Goal: Transaction & Acquisition: Purchase product/service

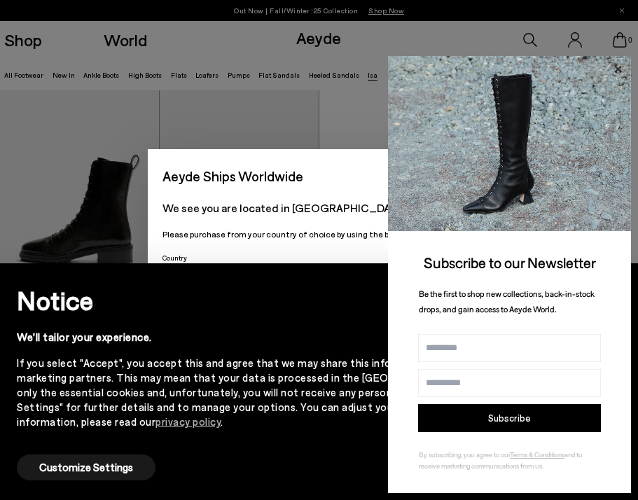
click at [613, 74] on icon at bounding box center [617, 69] width 18 height 18
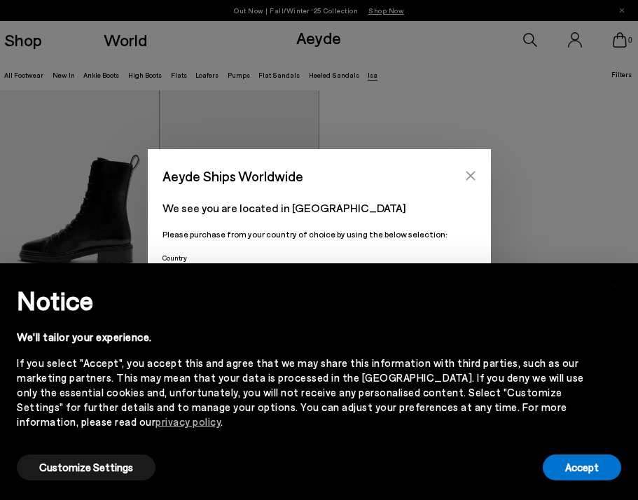
click at [467, 168] on button "Close" at bounding box center [470, 175] width 21 height 21
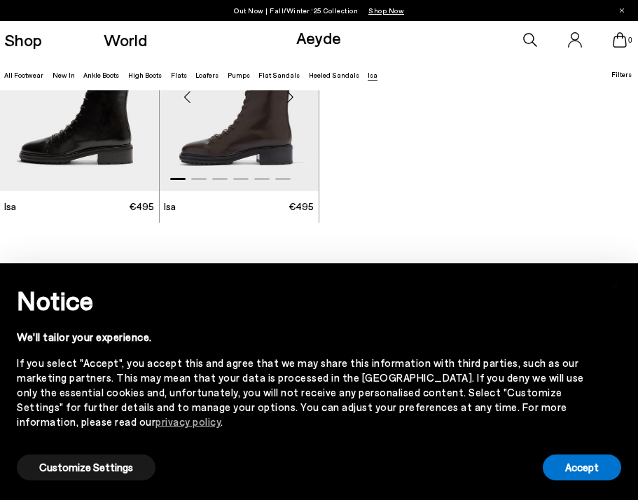
scroll to position [103, 0]
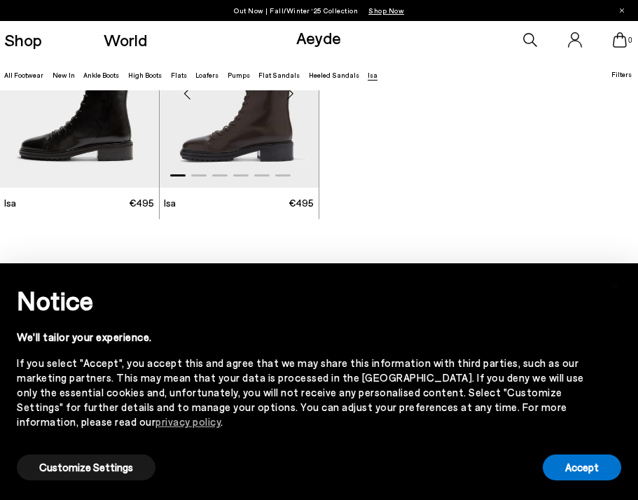
click at [244, 141] on img "1 / 6" at bounding box center [239, 87] width 159 height 200
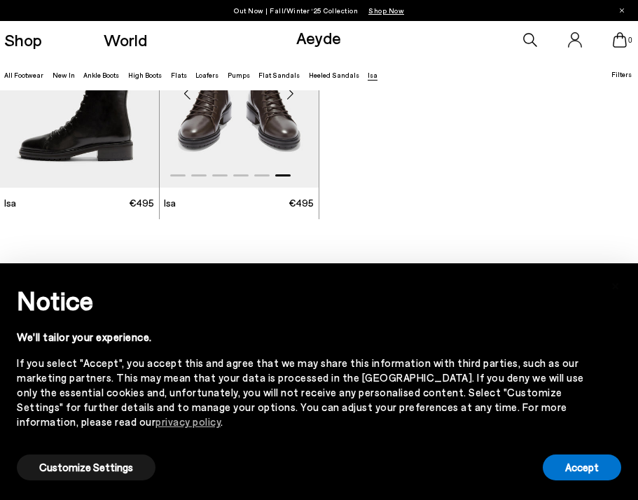
scroll to position [80, 0]
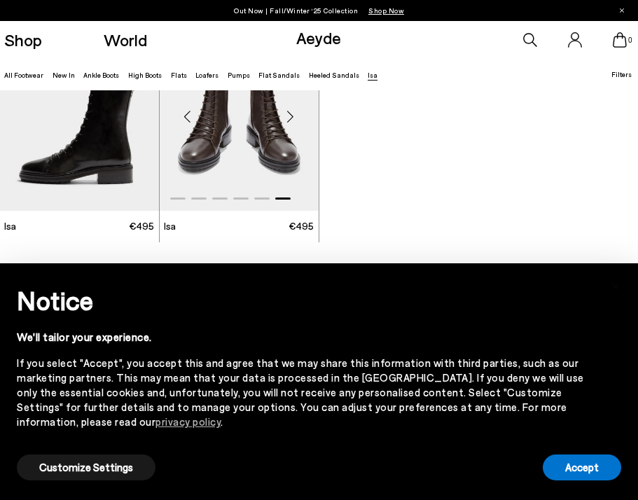
click at [175, 231] on span "Isa" at bounding box center [170, 226] width 12 height 14
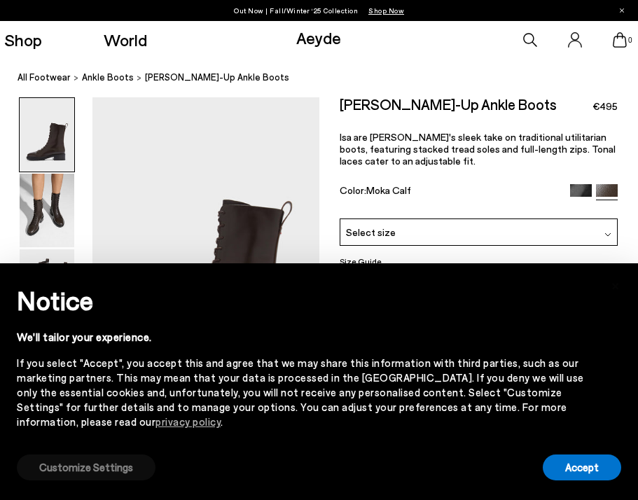
click at [87, 474] on button "Customize Settings" at bounding box center [86, 467] width 139 height 26
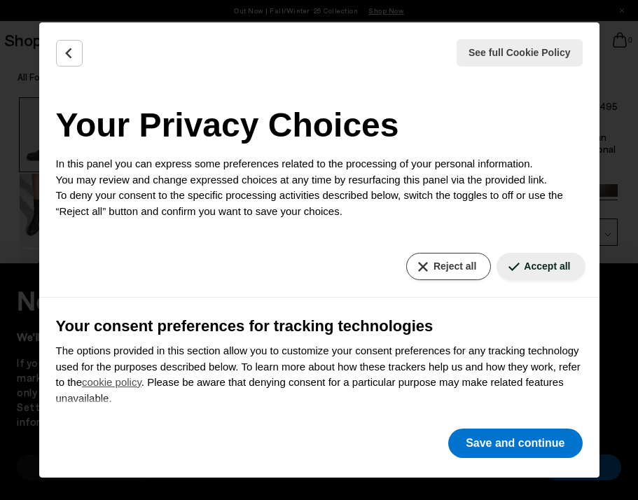
click at [466, 267] on button "Reject all" at bounding box center [448, 266] width 85 height 27
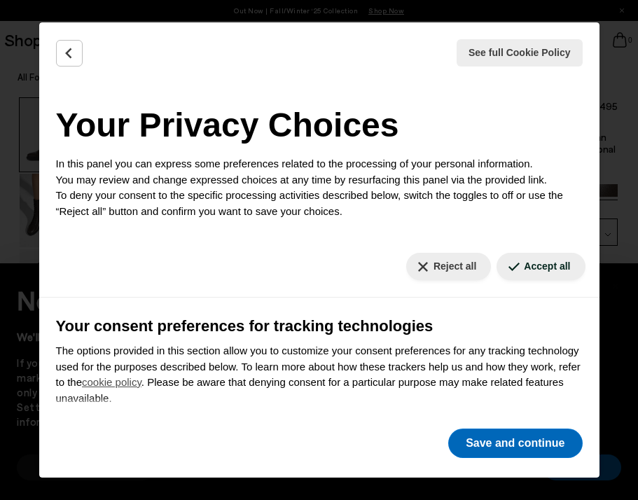
click at [483, 445] on button "Save and continue" at bounding box center [515, 442] width 134 height 29
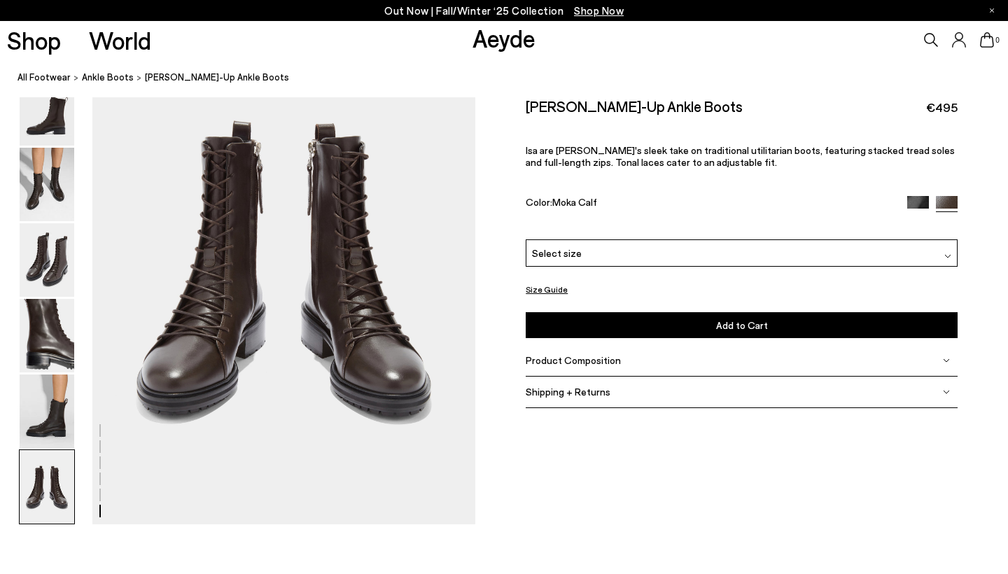
scroll to position [2616, 0]
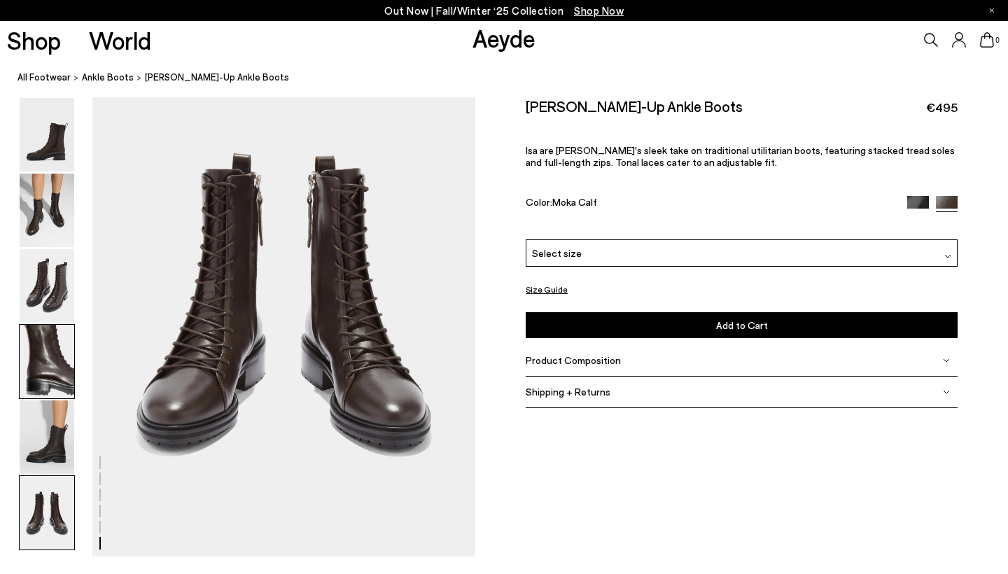
click at [44, 365] on img at bounding box center [47, 362] width 55 height 74
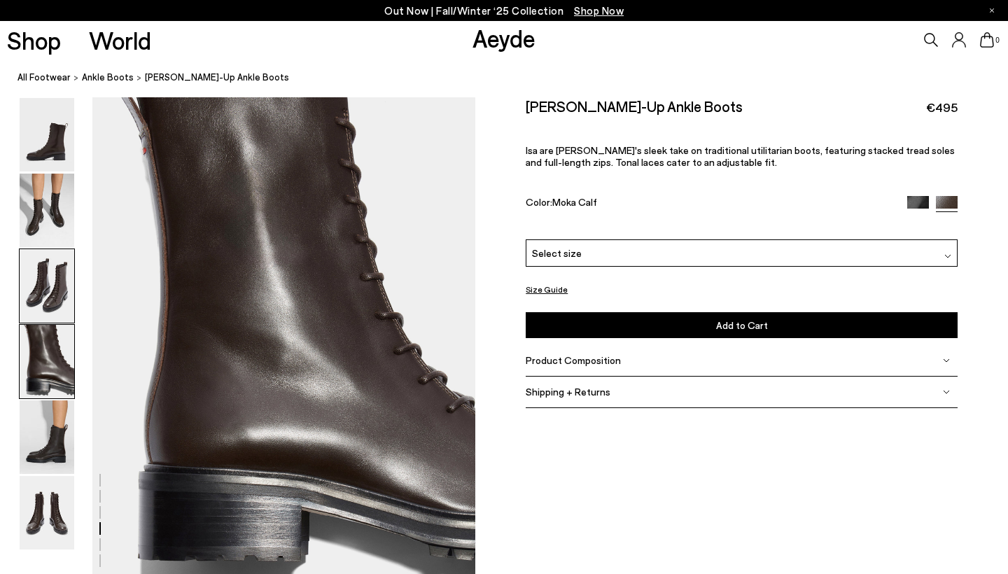
click at [48, 312] on img at bounding box center [47, 286] width 55 height 74
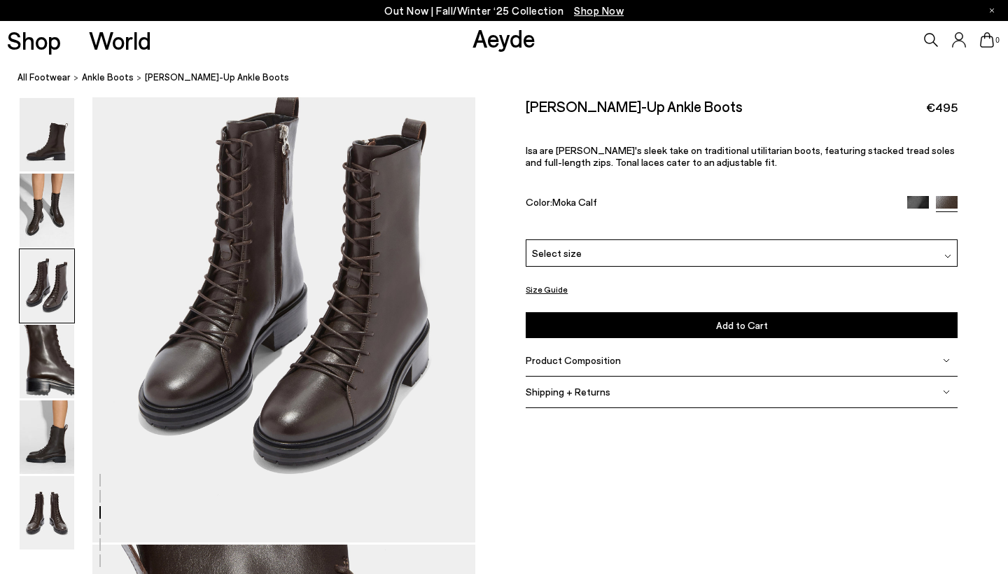
scroll to position [1026, 0]
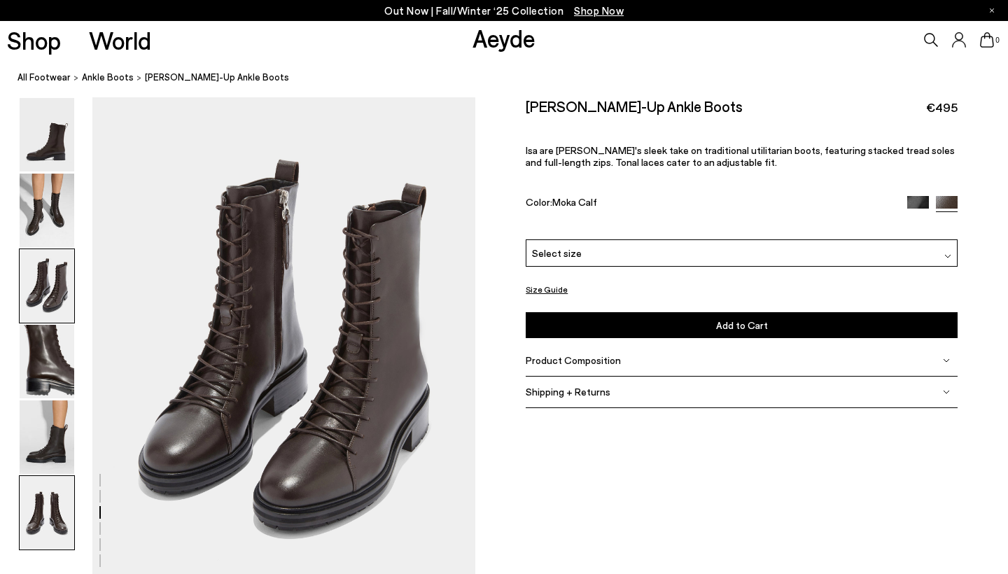
click at [33, 485] on img at bounding box center [47, 513] width 55 height 74
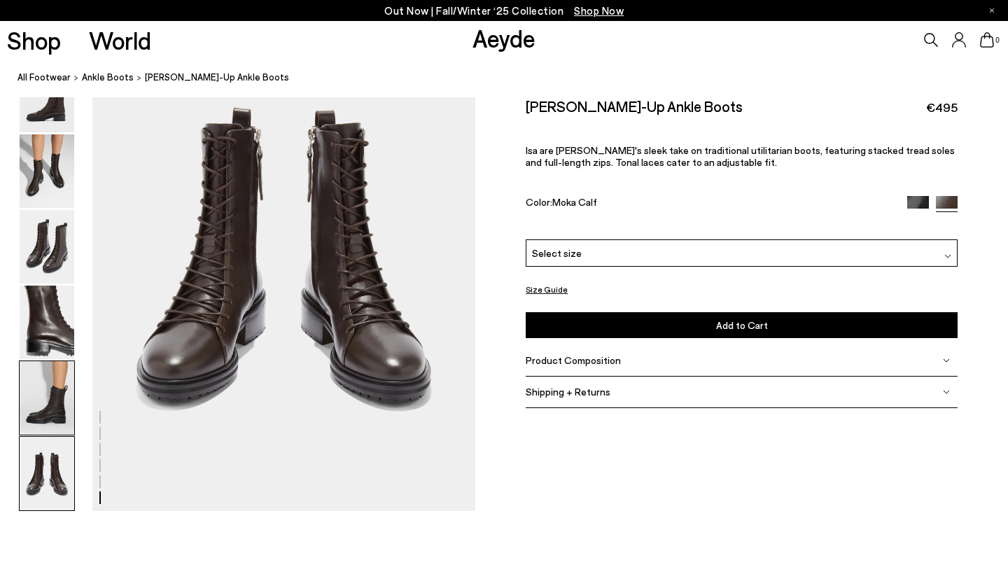
click at [55, 416] on img at bounding box center [47, 398] width 55 height 74
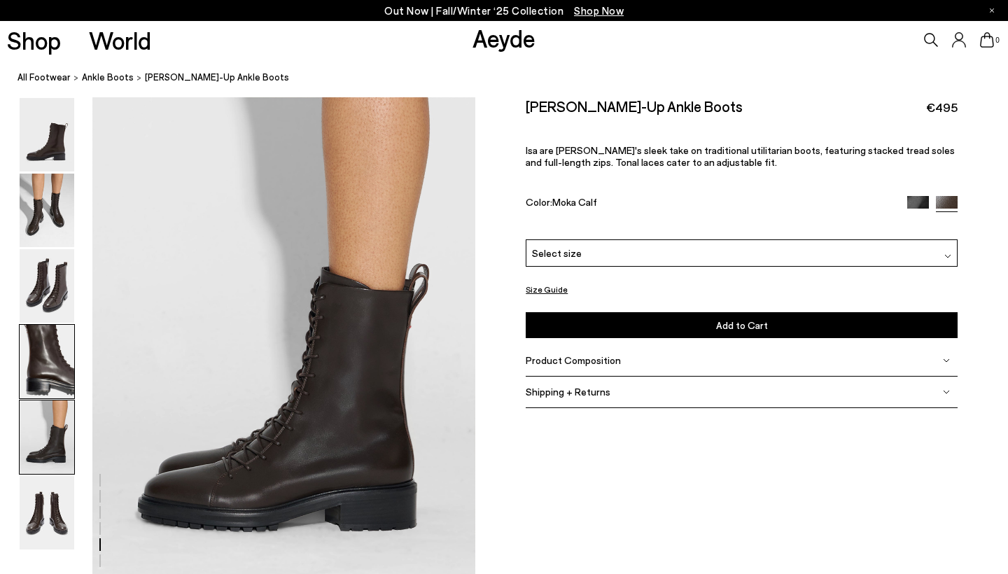
click at [62, 360] on img at bounding box center [47, 362] width 55 height 74
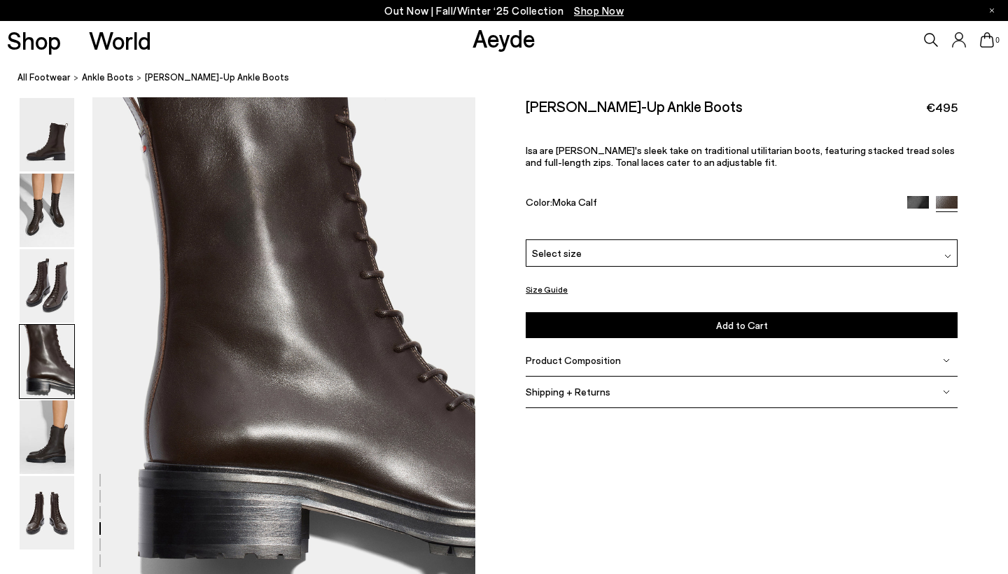
scroll to position [1540, 0]
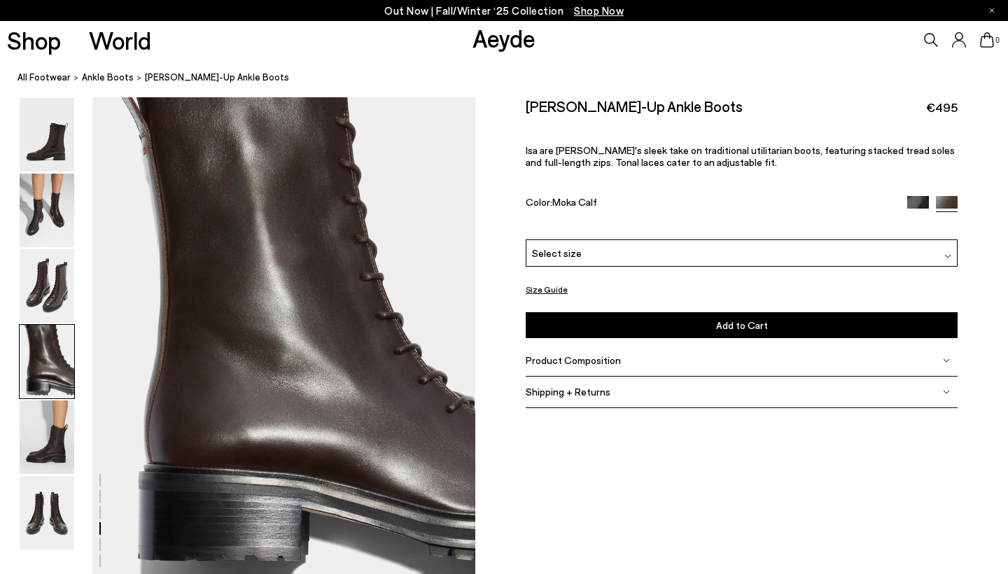
click at [637, 342] on div "Isa Lace-Up Ankle Boots €495 Isa are Aeyde's sleek take on traditional utilitar…" at bounding box center [742, 221] width 432 height 248
click at [637, 352] on div "Product Composition" at bounding box center [742, 361] width 432 height 32
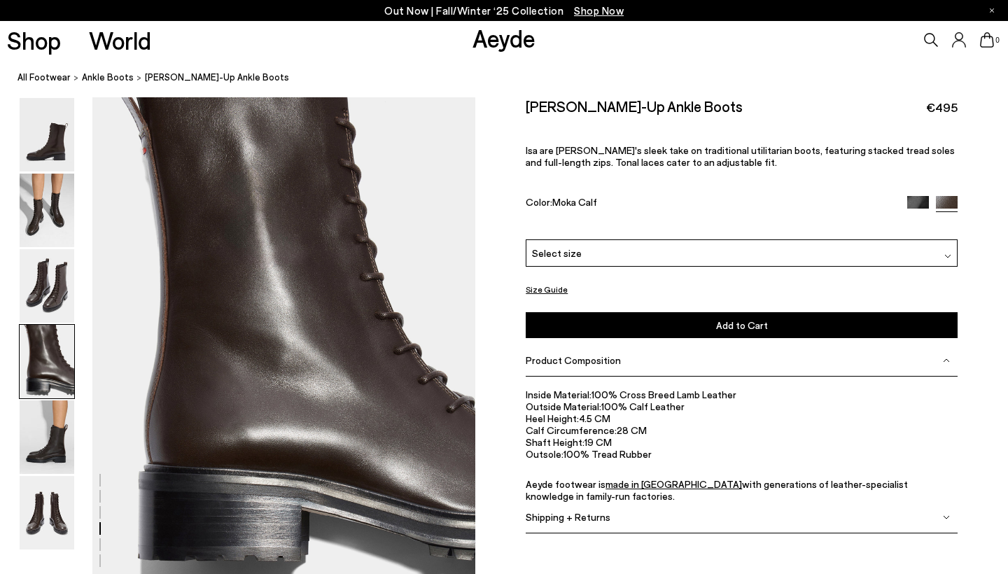
click at [624, 432] on li "Calf Circumference: 28 CM" at bounding box center [742, 430] width 432 height 12
drag, startPoint x: 581, startPoint y: 419, endPoint x: 614, endPoint y: 419, distance: 32.9
click at [614, 419] on li "Heel Height: 4.5 CM" at bounding box center [742, 418] width 432 height 12
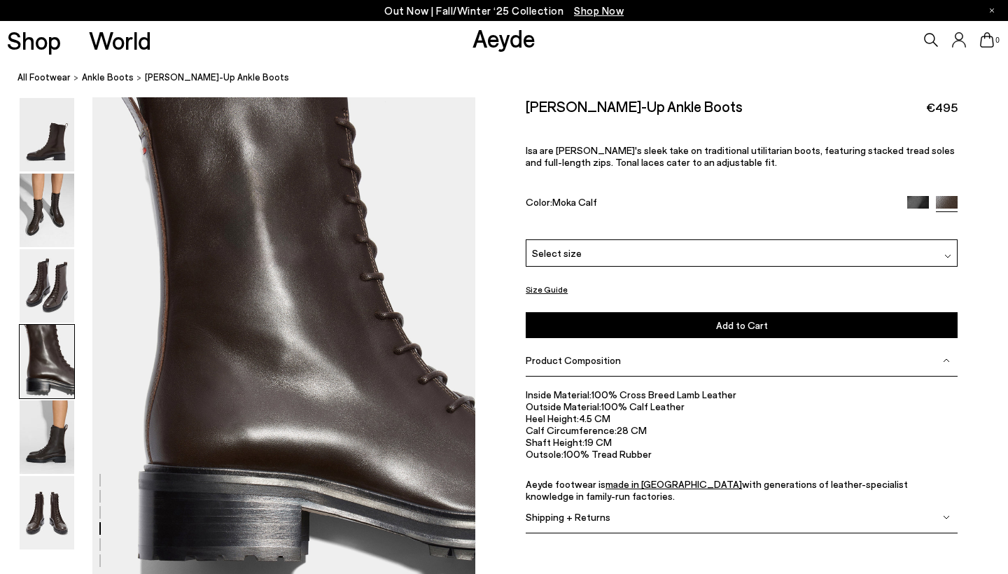
click at [612, 400] on li "Outside Material: 100% Calf Leather" at bounding box center [742, 406] width 432 height 12
click at [55, 275] on img at bounding box center [47, 286] width 55 height 74
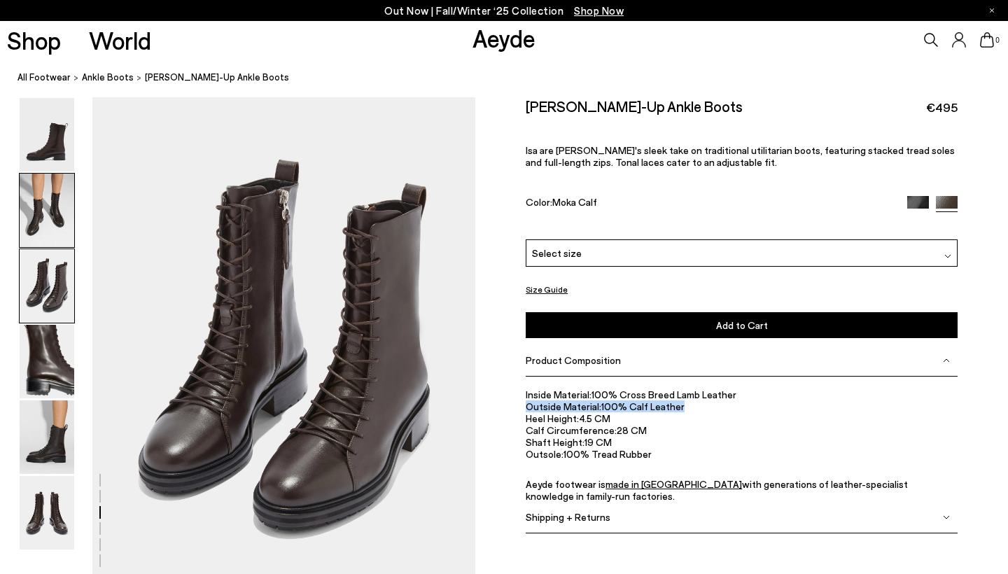
click at [54, 226] on img at bounding box center [47, 211] width 55 height 74
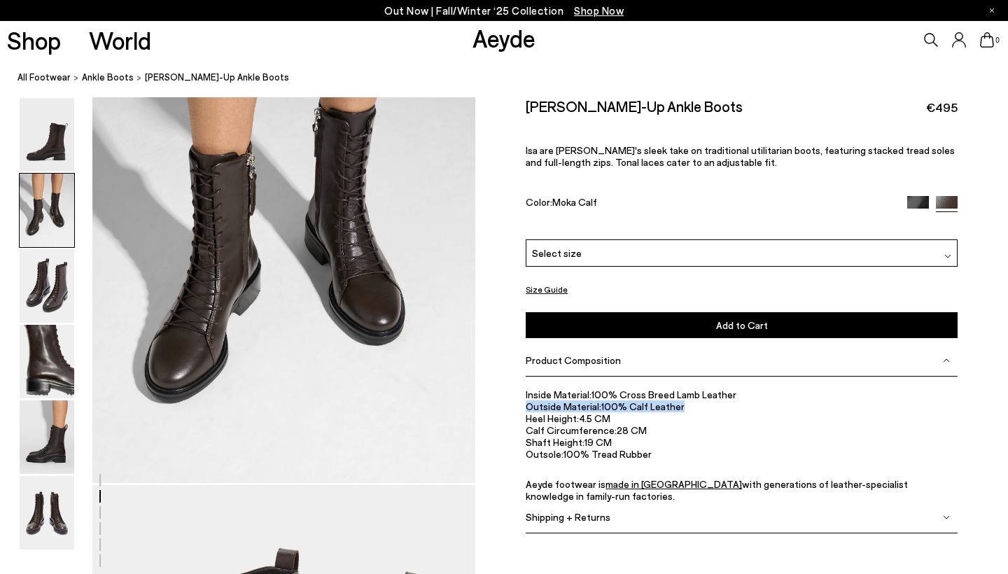
scroll to position [513, 0]
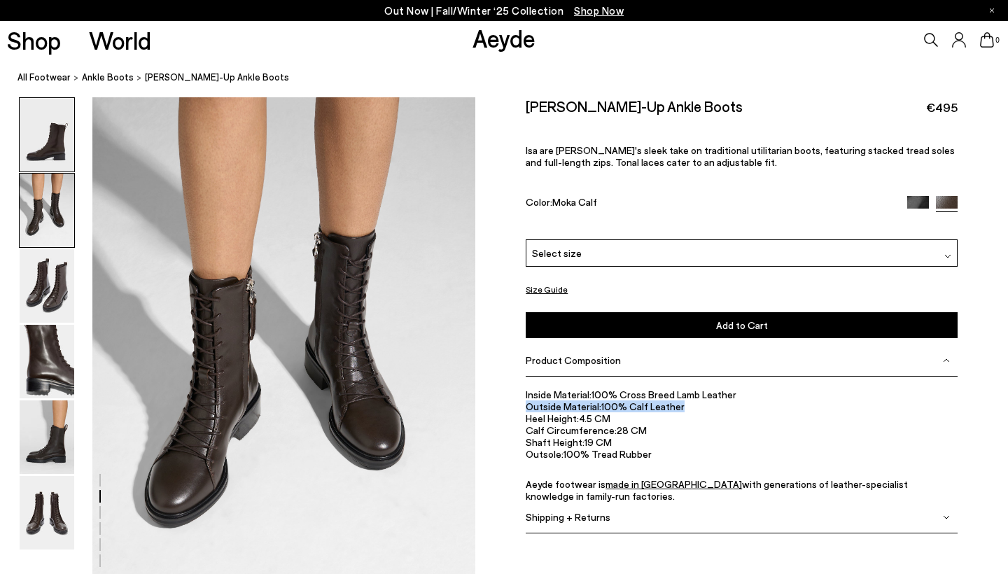
click at [54, 165] on img at bounding box center [47, 135] width 55 height 74
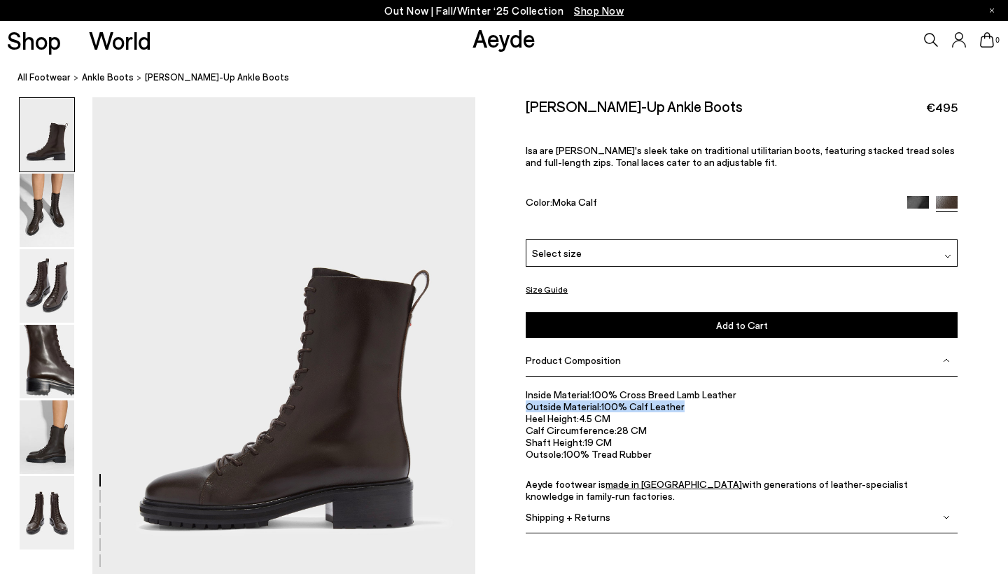
scroll to position [0, 0]
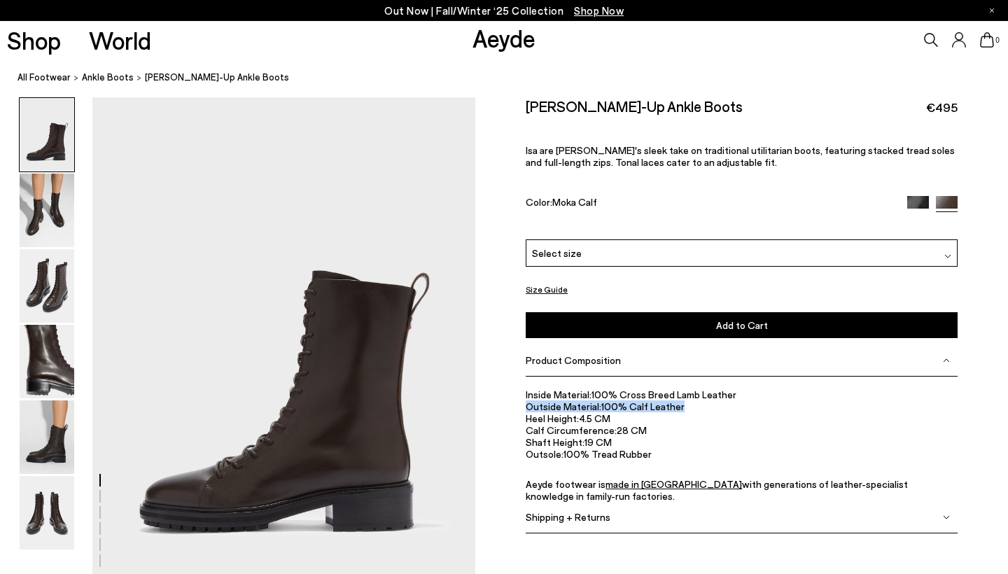
click at [57, 123] on img at bounding box center [47, 135] width 55 height 74
click at [46, 225] on img at bounding box center [47, 211] width 55 height 74
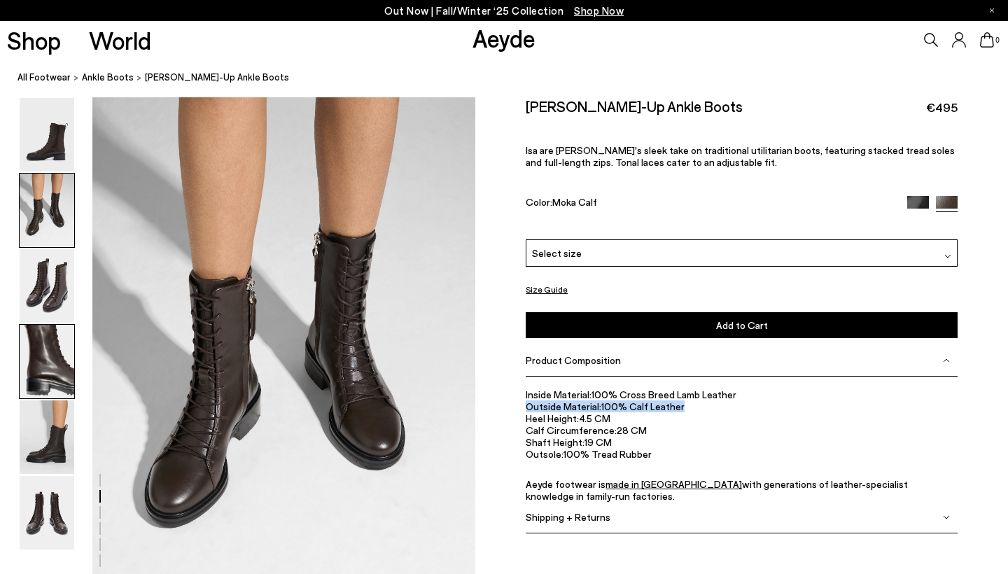
click at [46, 347] on img at bounding box center [47, 362] width 55 height 74
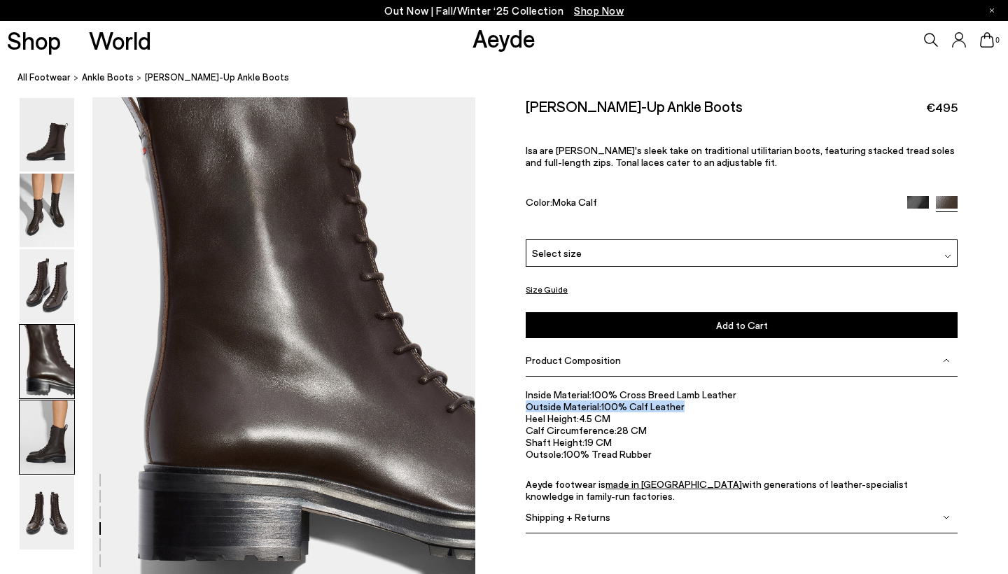
click at [46, 400] on img at bounding box center [47, 437] width 55 height 74
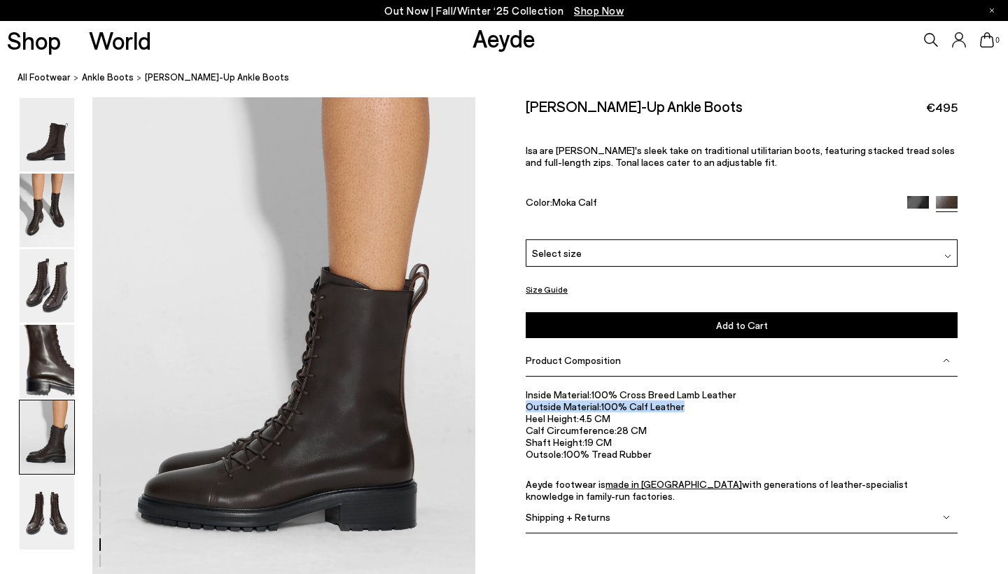
click at [34, 463] on img at bounding box center [47, 437] width 55 height 74
click at [41, 499] on img at bounding box center [47, 513] width 55 height 74
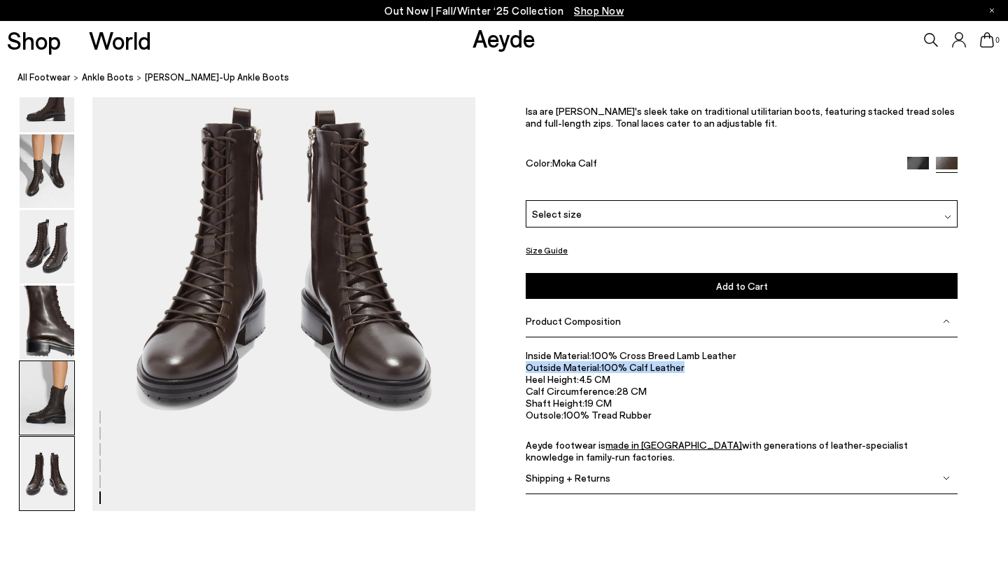
click at [39, 424] on img at bounding box center [47, 398] width 55 height 74
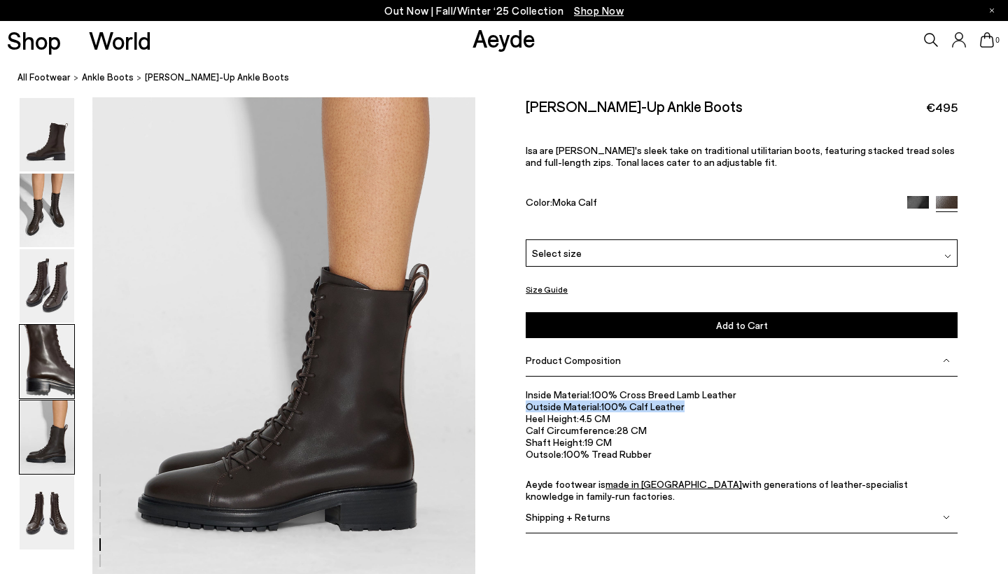
click at [48, 375] on img at bounding box center [47, 362] width 55 height 74
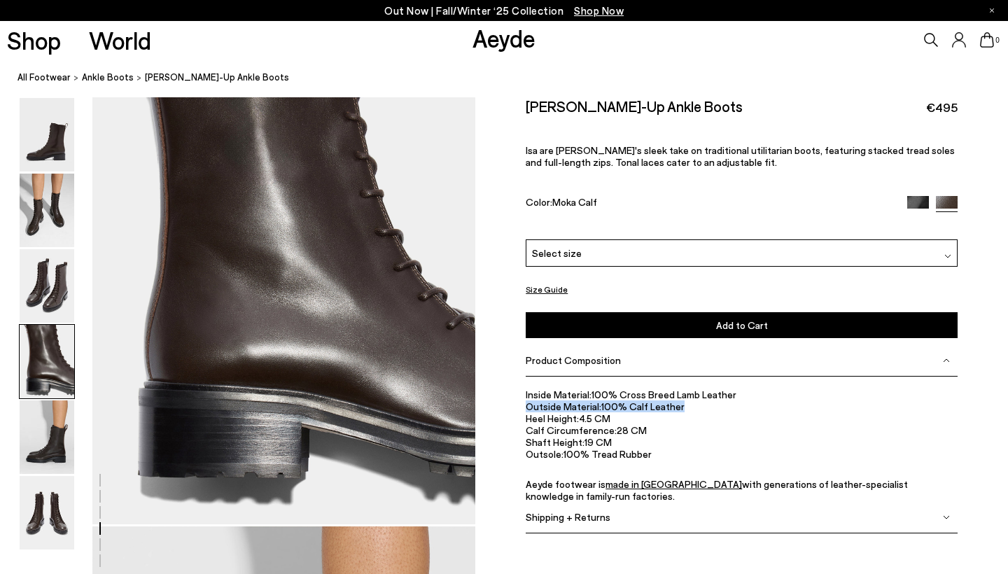
scroll to position [1540, 0]
